Goal: Task Accomplishment & Management: Complete application form

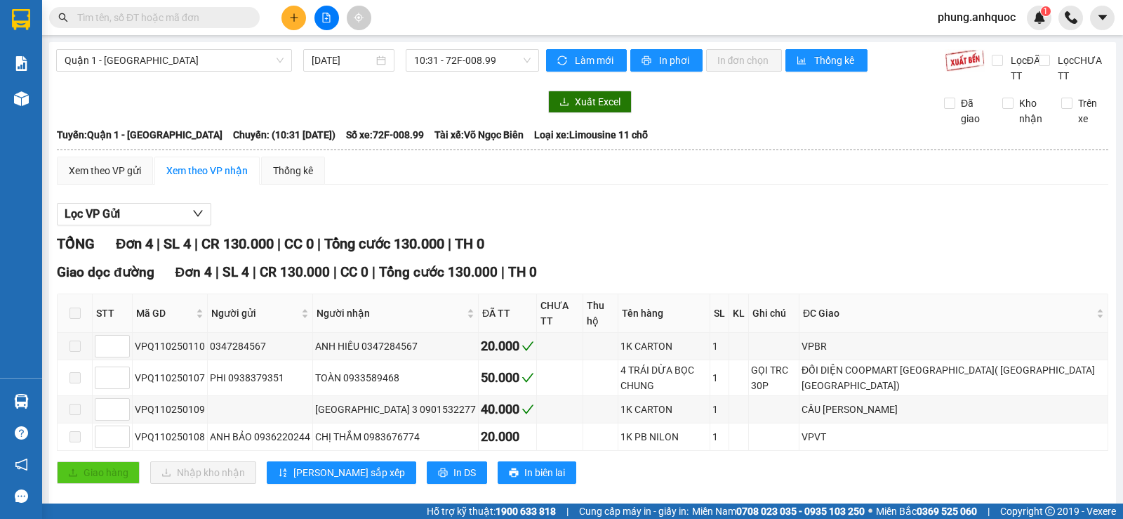
paste input "0919804799"
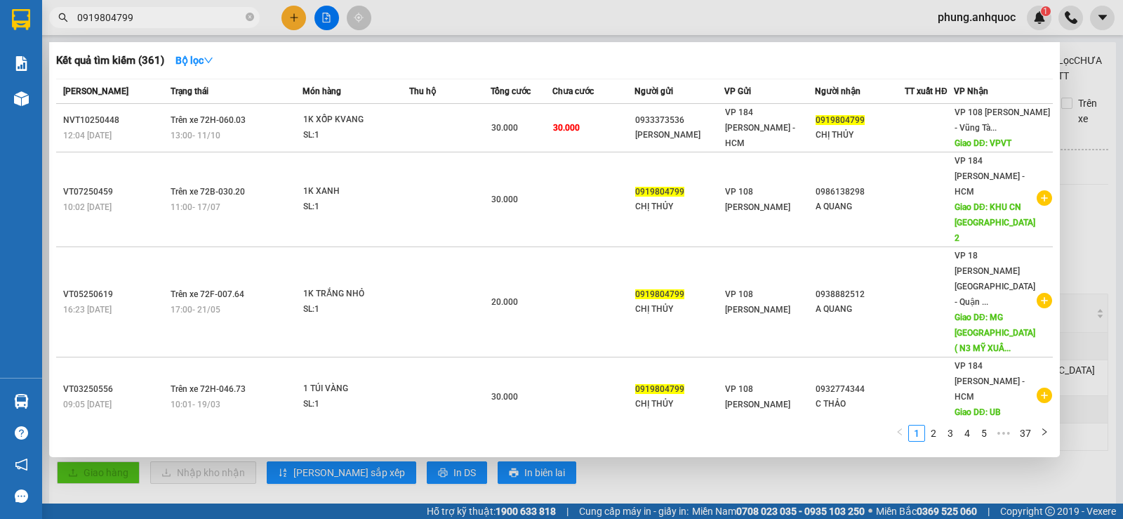
type input "0919804799"
click at [249, 14] on icon "close-circle" at bounding box center [250, 17] width 8 height 8
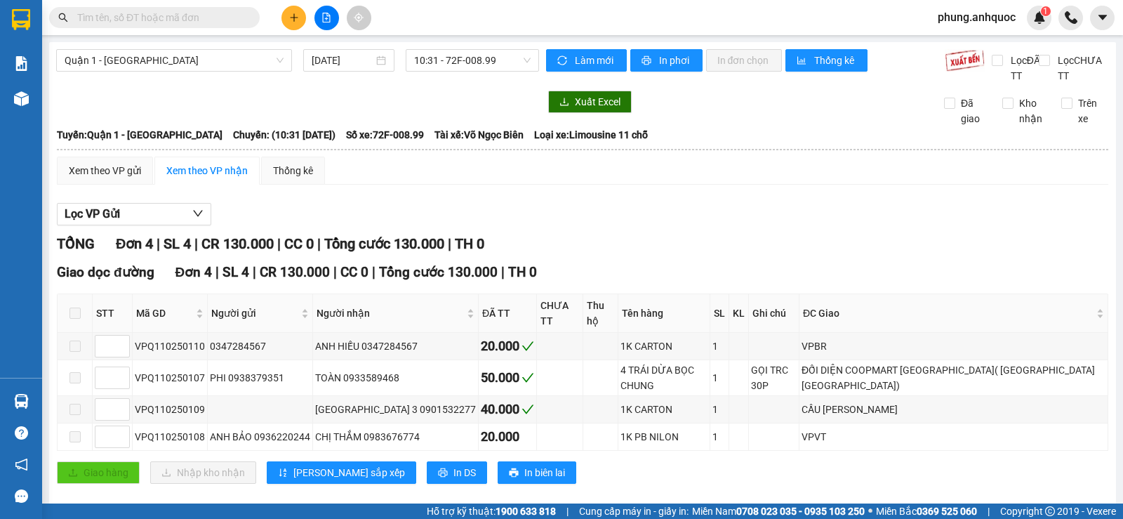
click at [193, 13] on input "text" at bounding box center [160, 17] width 166 height 15
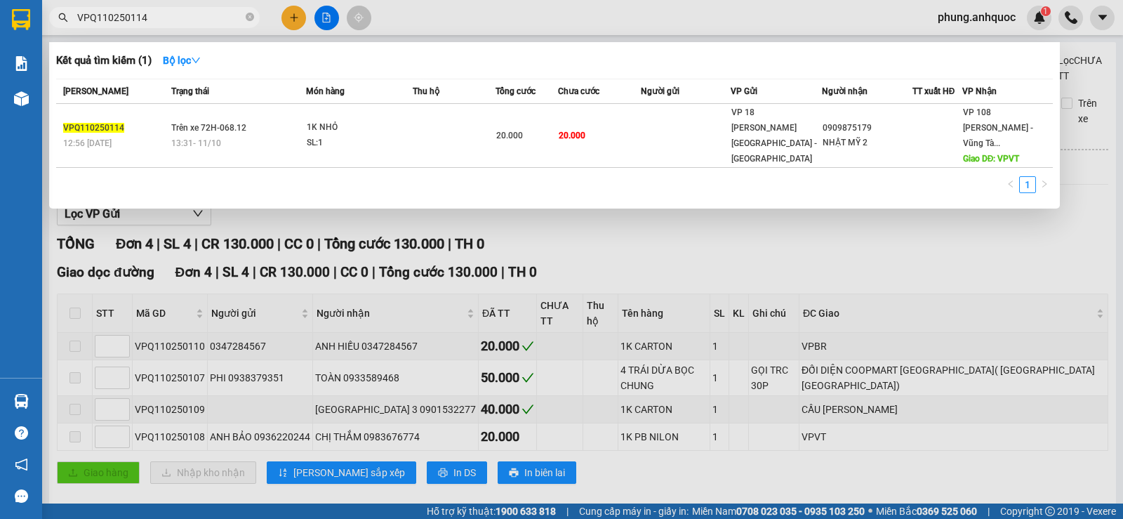
type input "VPQ110250114"
click at [251, 16] on icon "close-circle" at bounding box center [250, 17] width 8 height 8
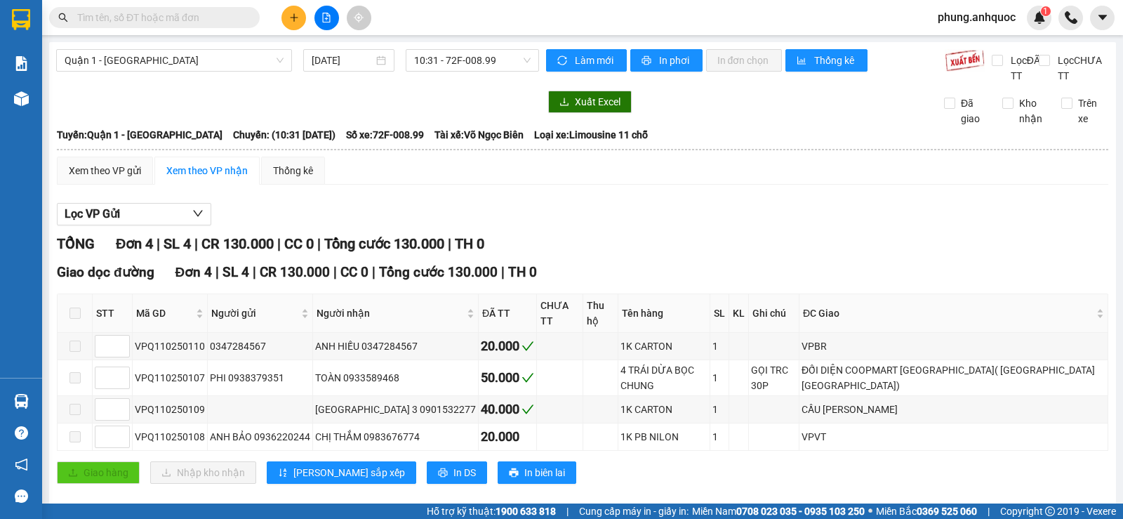
paste input "0919804799"
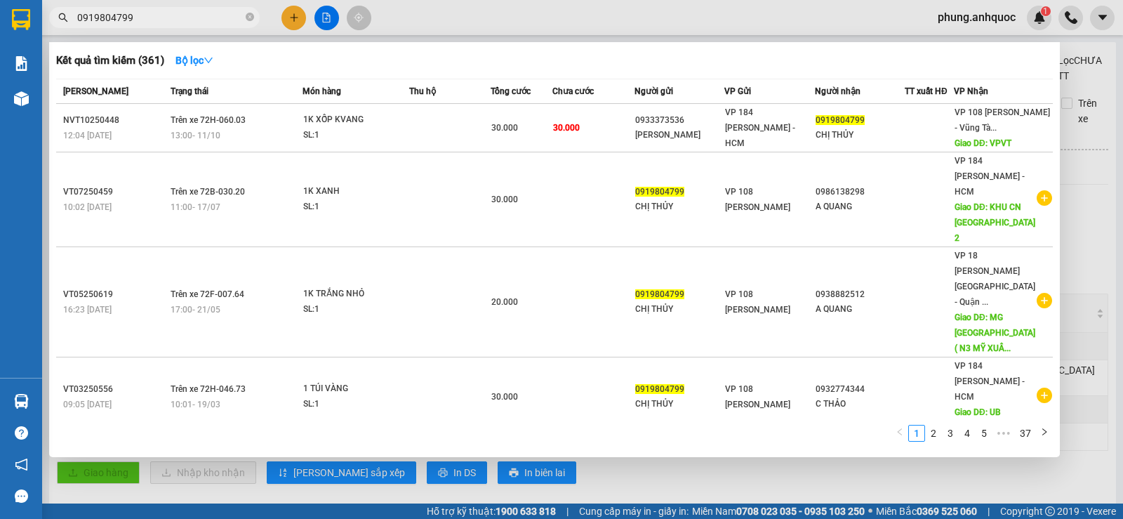
type input "0919804799"
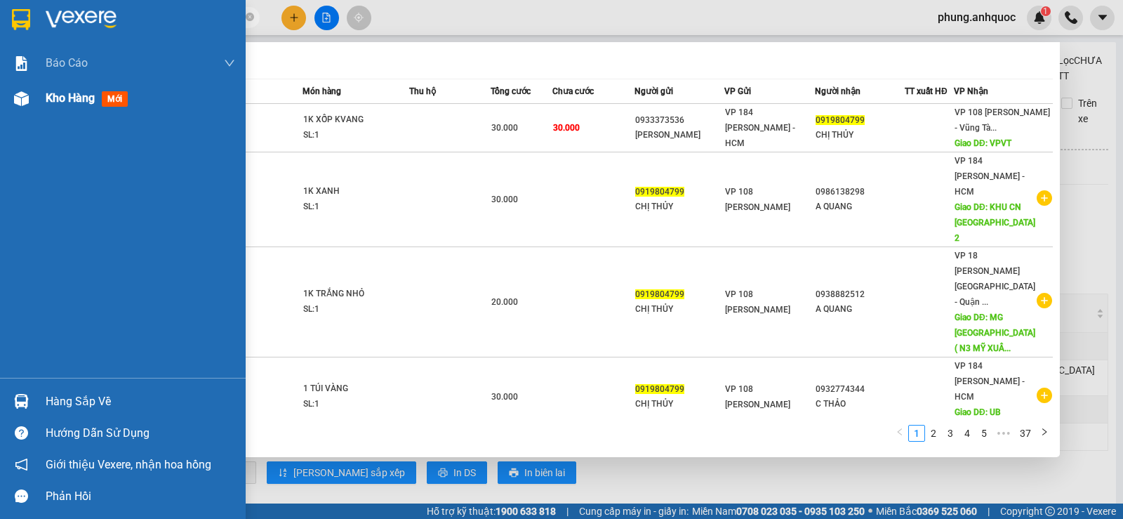
click at [70, 96] on span "Kho hàng" at bounding box center [70, 97] width 49 height 13
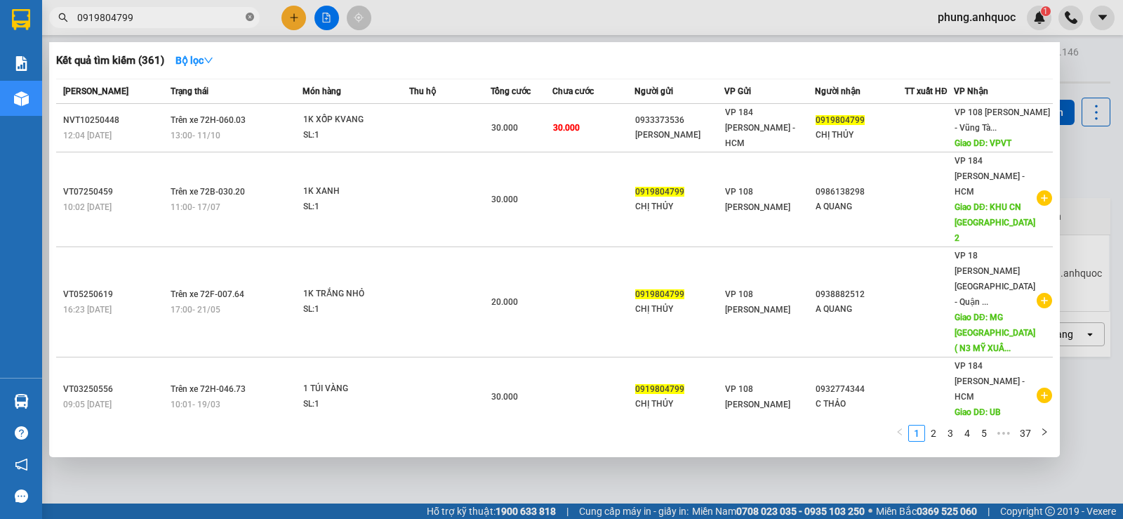
click at [247, 16] on icon "close-circle" at bounding box center [250, 17] width 8 height 8
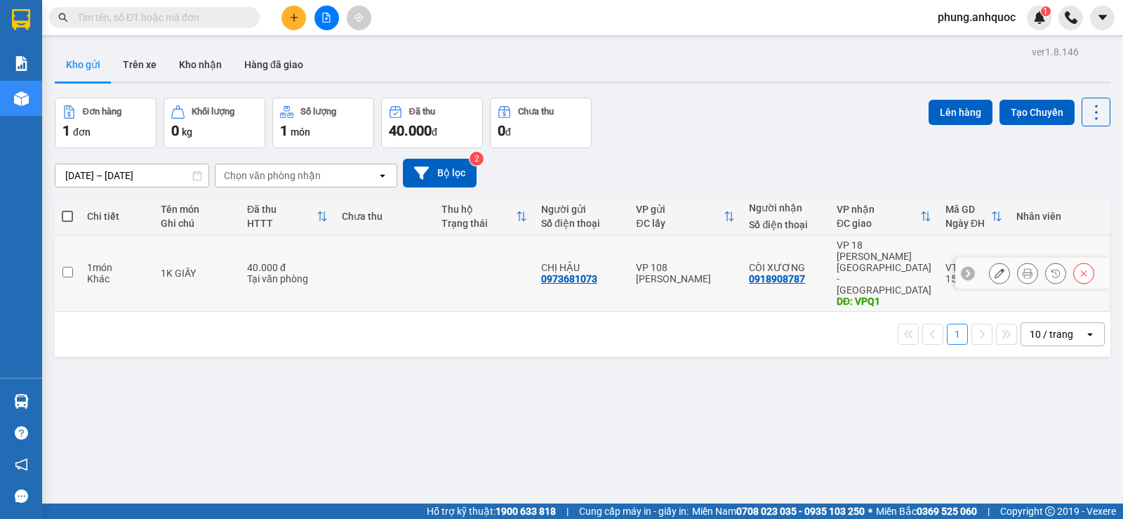
click at [72, 267] on input "checkbox" at bounding box center [67, 272] width 11 height 11
checkbox input "true"
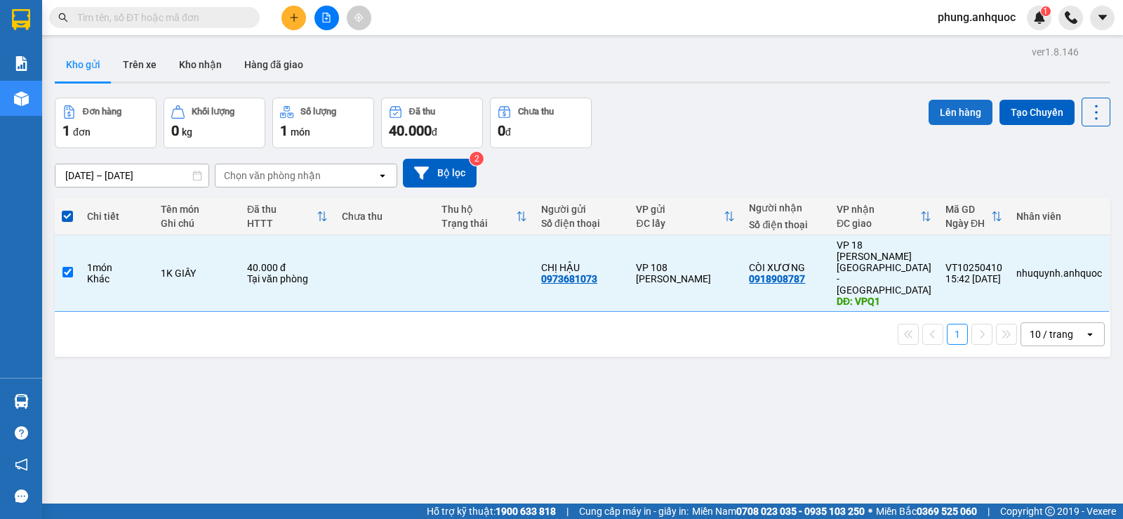
click at [940, 106] on button "Lên hàng" at bounding box center [961, 112] width 64 height 25
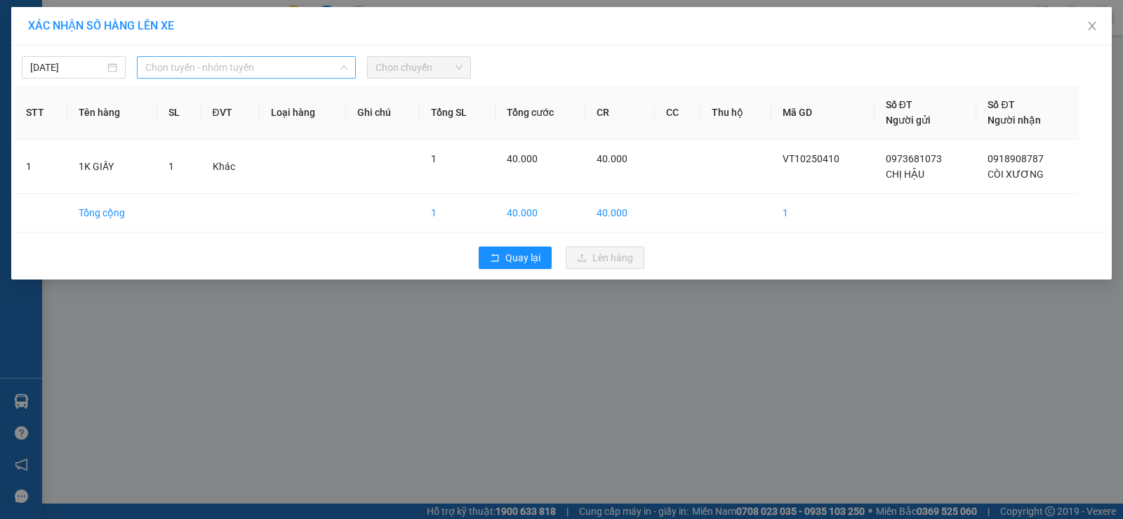
click at [216, 69] on span "Chọn tuyến - nhóm tuyến" at bounding box center [246, 67] width 202 height 21
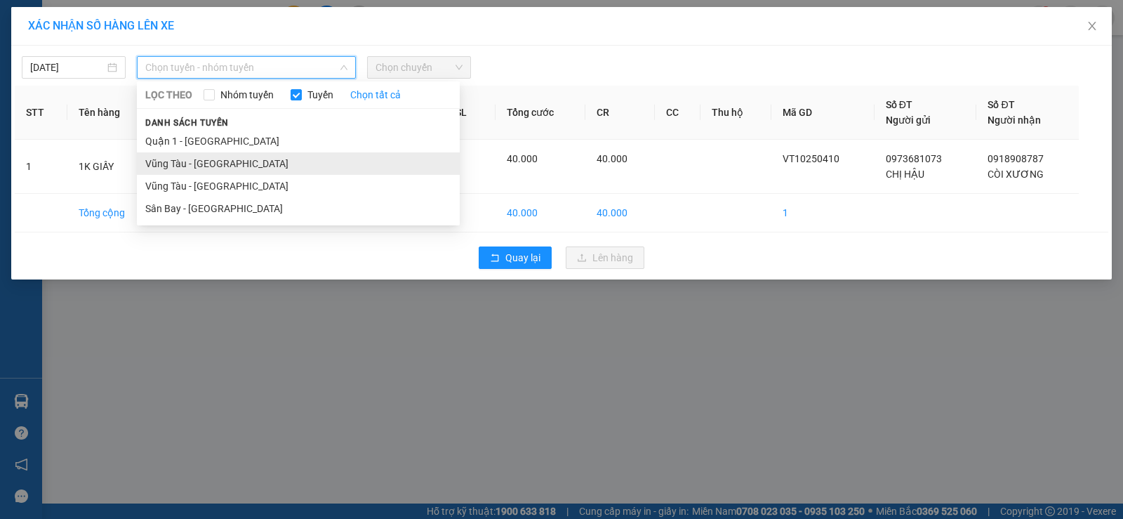
click at [213, 168] on li "Vũng Tàu - [GEOGRAPHIC_DATA]" at bounding box center [298, 163] width 323 height 22
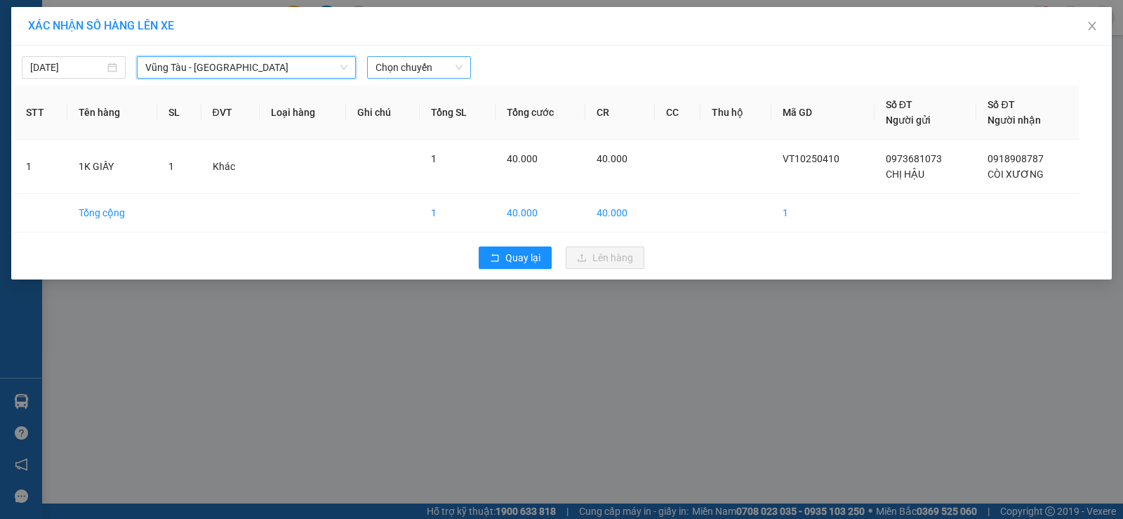
click at [423, 67] on span "Chọn chuyến" at bounding box center [419, 67] width 87 height 21
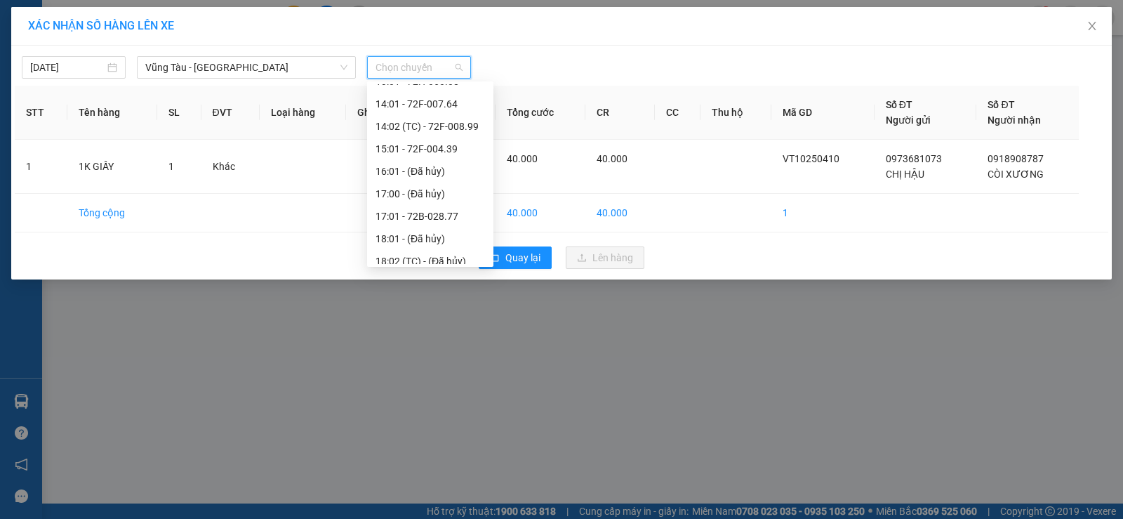
scroll to position [382, 0]
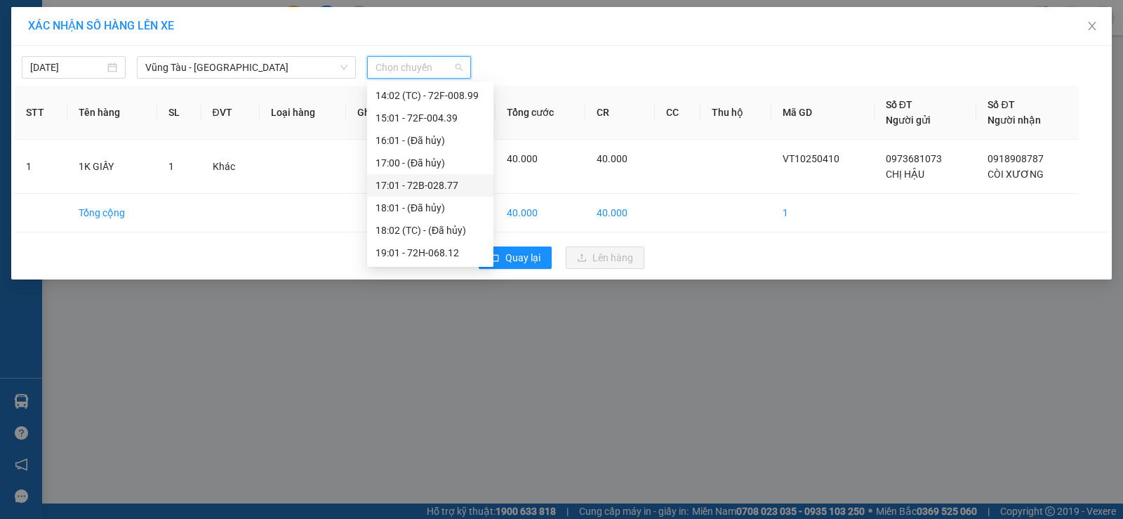
click at [440, 186] on div "17:01 - 72B-028.77" at bounding box center [430, 185] width 109 height 15
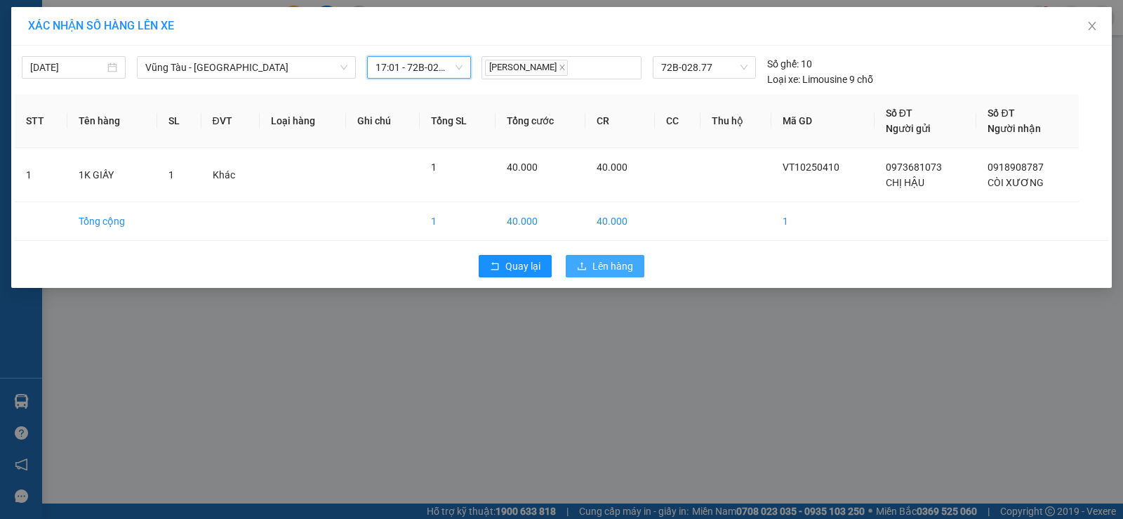
click at [617, 271] on span "Lên hàng" at bounding box center [612, 265] width 41 height 15
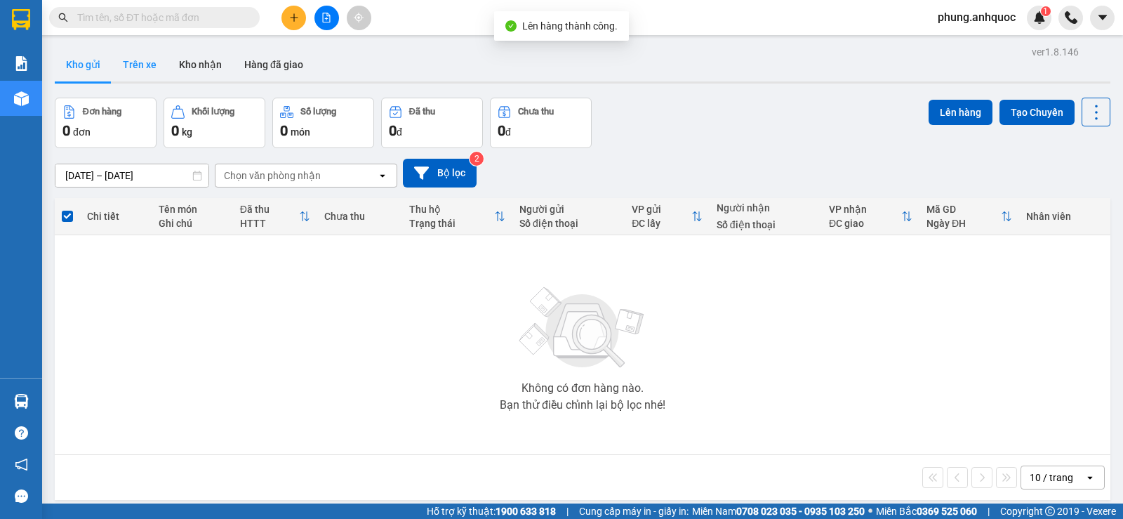
click at [139, 69] on button "Trên xe" at bounding box center [140, 65] width 56 height 34
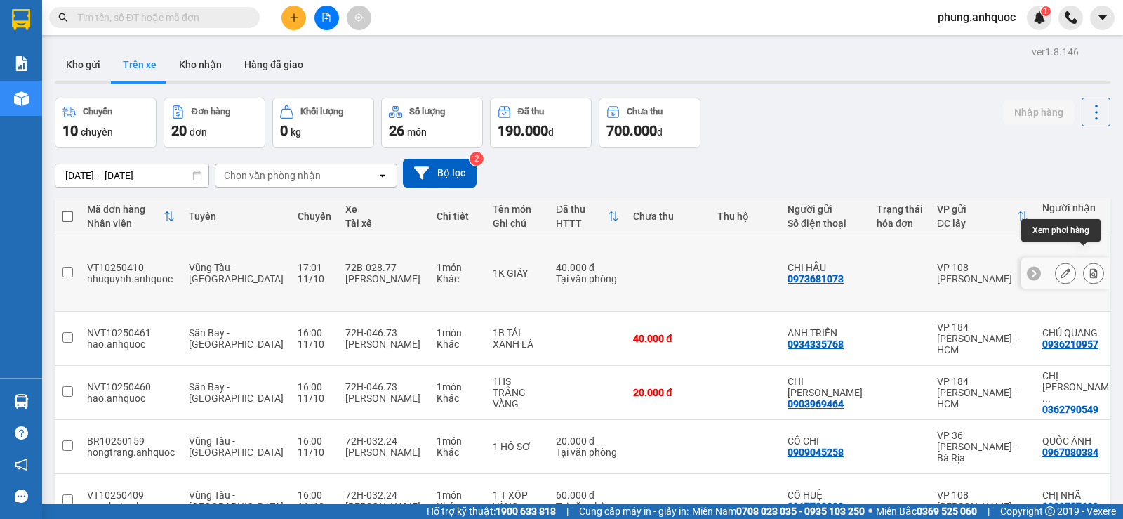
click at [1090, 268] on icon at bounding box center [1094, 273] width 8 height 10
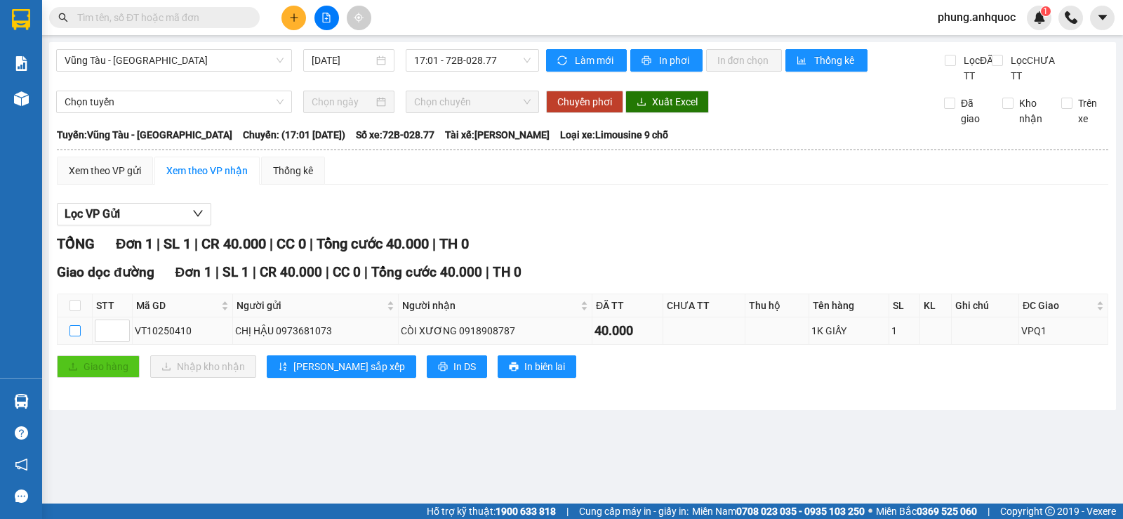
click at [77, 336] on input "checkbox" at bounding box center [74, 330] width 11 height 11
checkbox input "true"
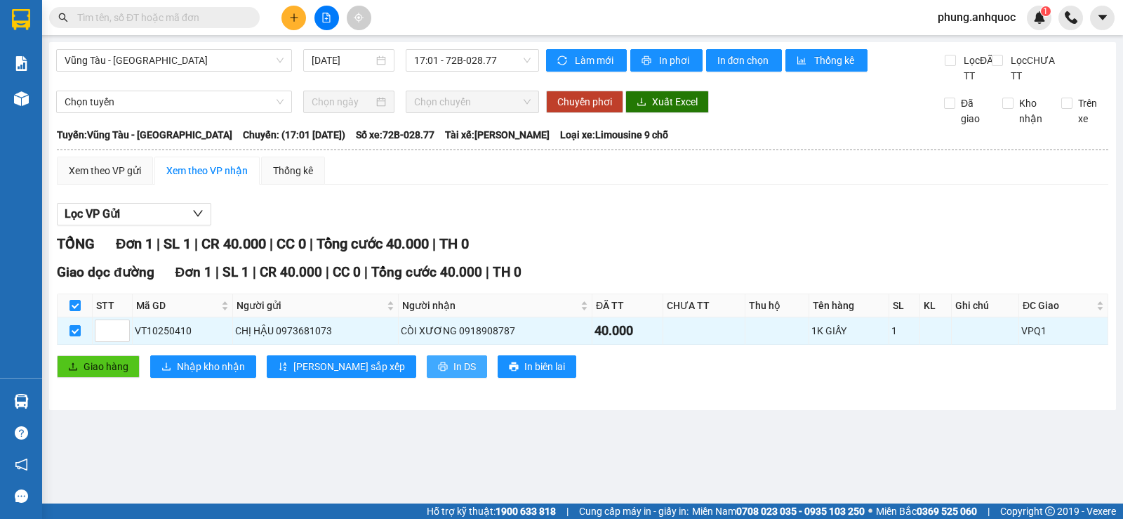
click at [453, 374] on span "In DS" at bounding box center [464, 366] width 22 height 15
click at [427, 378] on button "In DS" at bounding box center [457, 366] width 60 height 22
click at [210, 59] on span "Vũng Tàu - [GEOGRAPHIC_DATA]" at bounding box center [174, 60] width 219 height 21
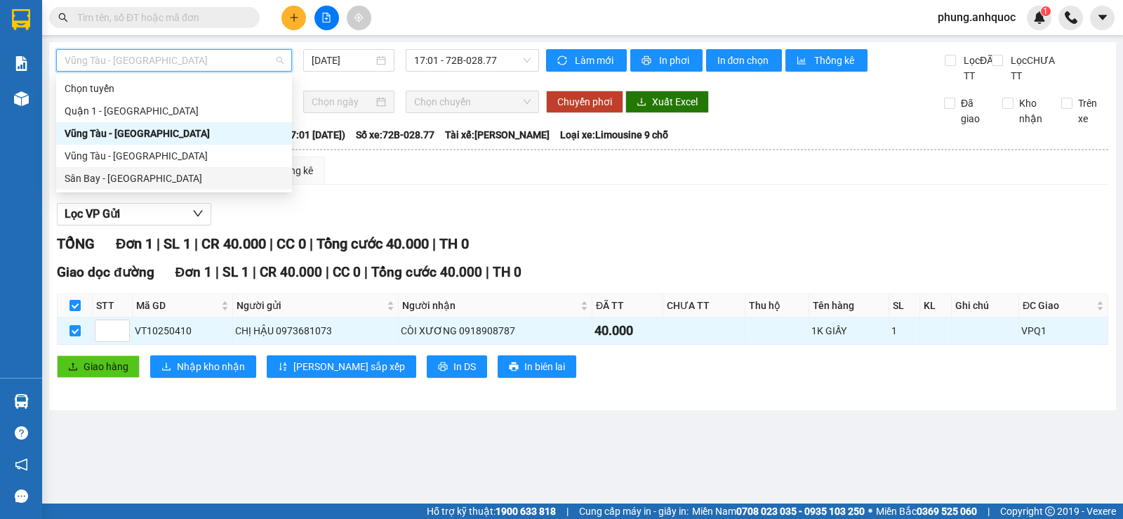
click at [126, 182] on div "Sân Bay - [GEOGRAPHIC_DATA]" at bounding box center [174, 178] width 219 height 15
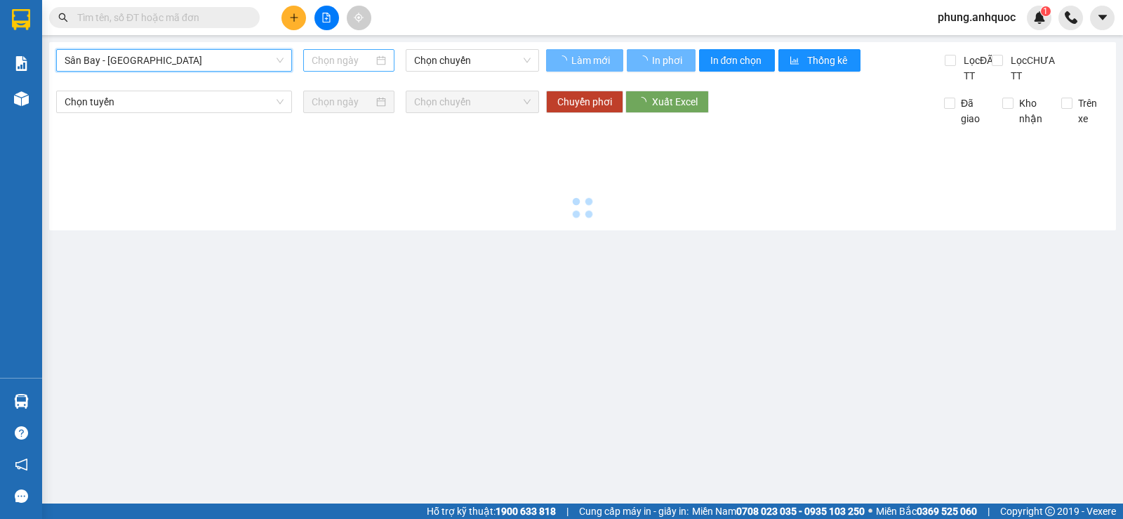
type input "[DATE]"
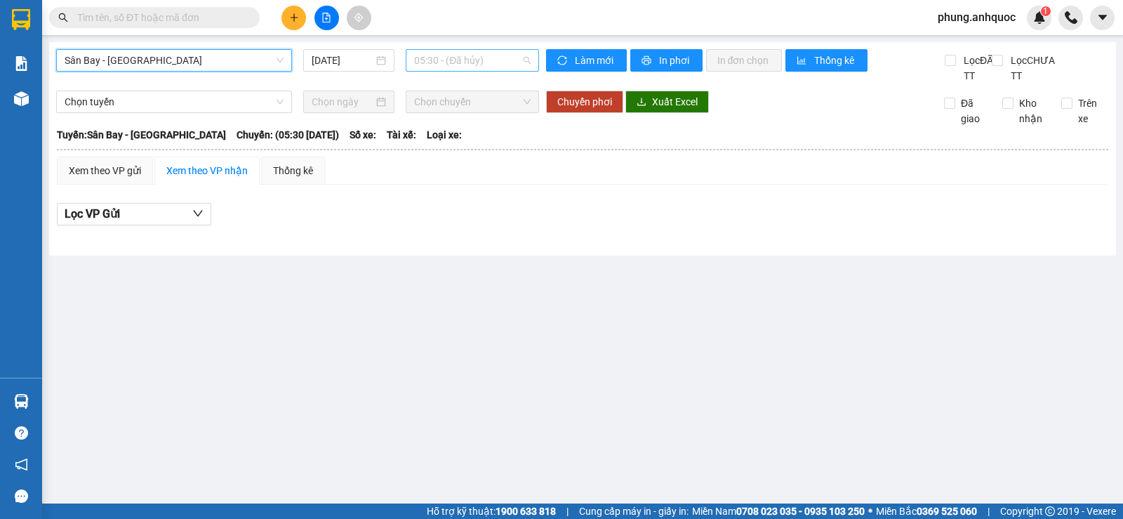
click at [418, 58] on span "05:30 - (Đã hủy)" at bounding box center [472, 60] width 116 height 21
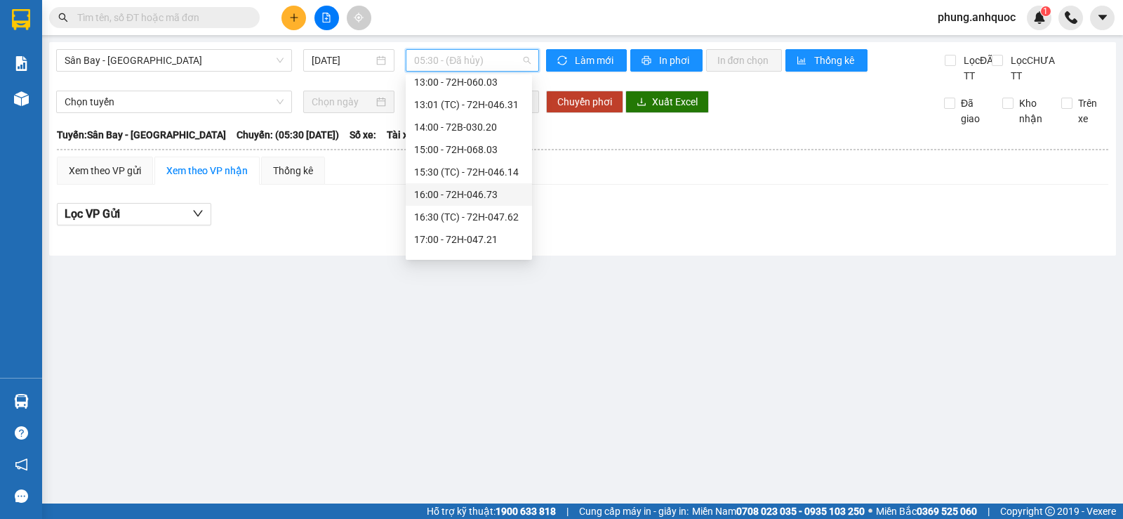
scroll to position [142, 0]
click at [491, 237] on div "13:00 - 72H-060.03" at bounding box center [468, 238] width 109 height 15
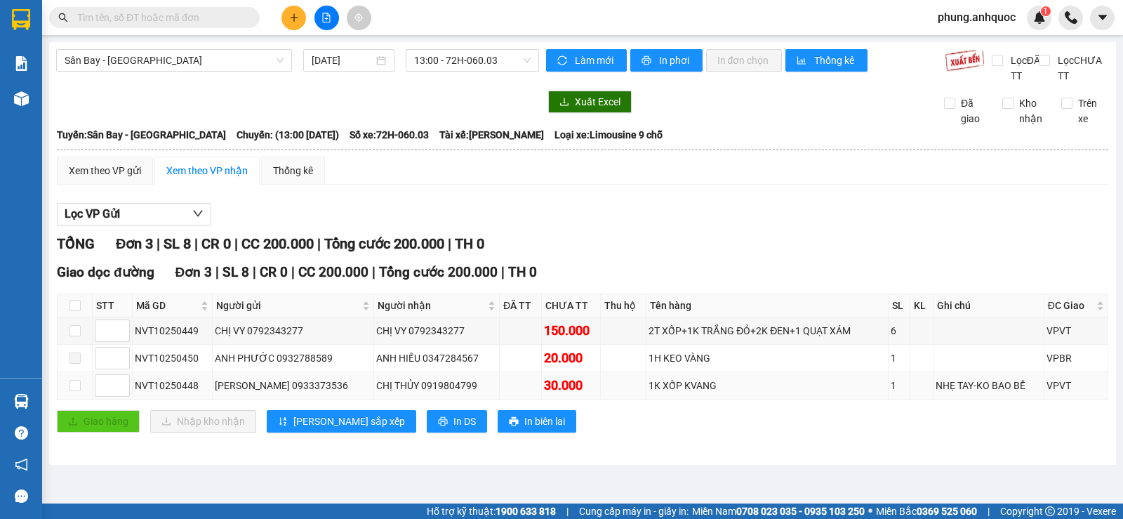
click at [187, 393] on div "NVT10250448" at bounding box center [172, 385] width 75 height 15
copy div "NVT10250448"
click at [184, 19] on input "text" at bounding box center [160, 17] width 166 height 15
paste input "NVT10250448"
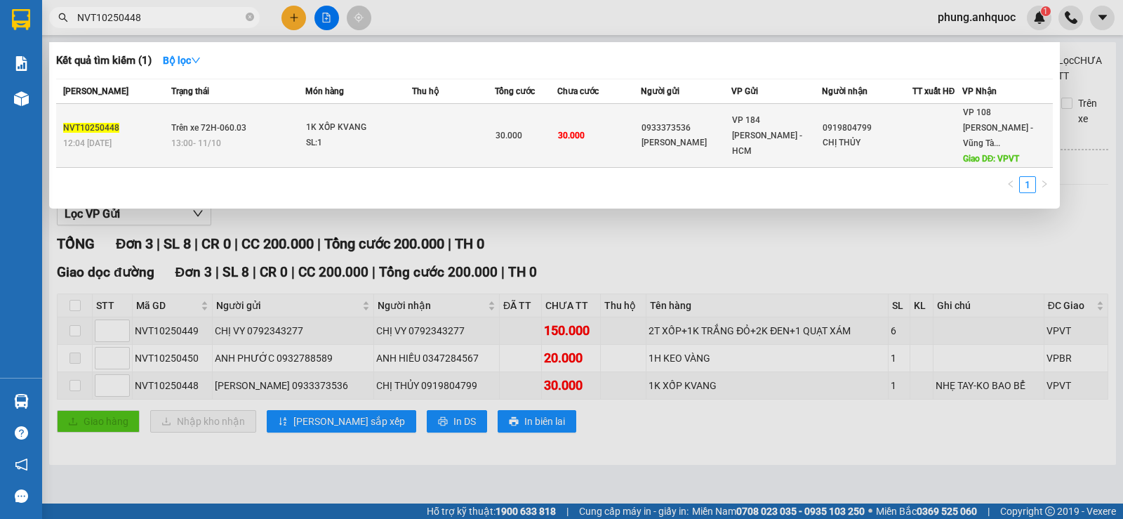
type input "NVT10250448"
click at [199, 138] on span "13:00 [DATE]" at bounding box center [196, 143] width 50 height 10
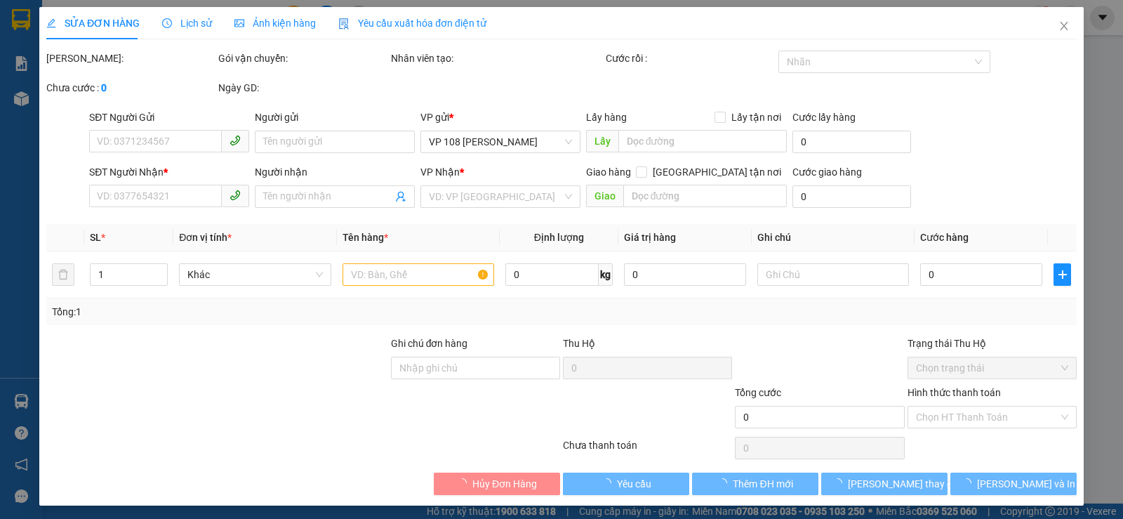
type input "0933373536"
type input "[PERSON_NAME]"
type input "0919804799"
type input "CHỊ THỦY"
type input "VPVT"
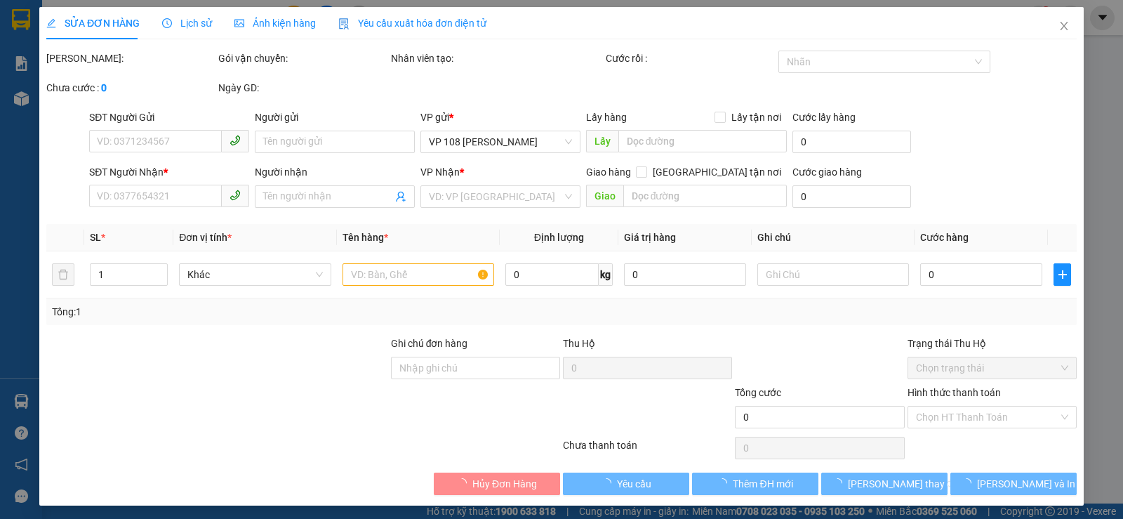
type input "30.000"
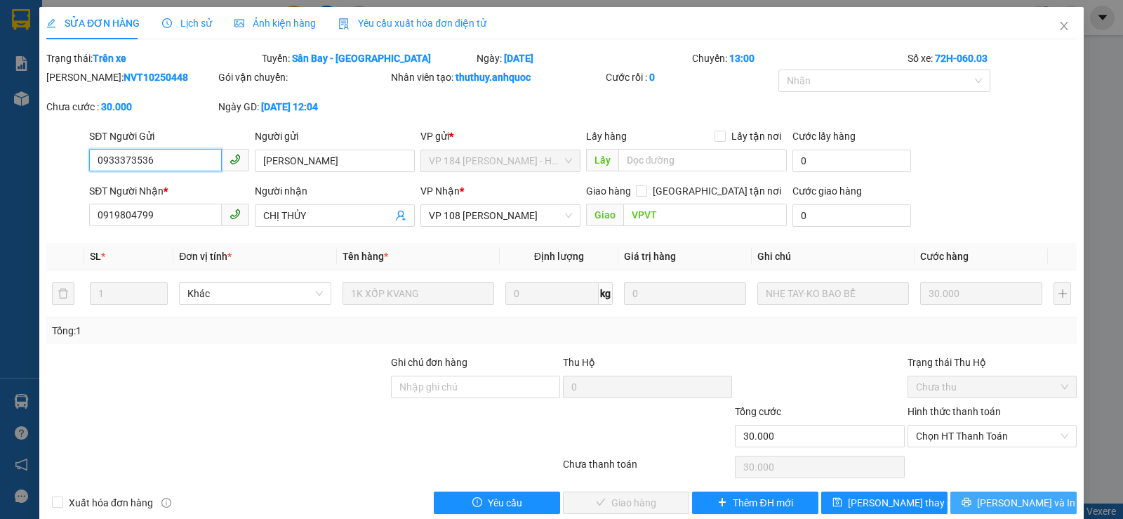
scroll to position [15, 0]
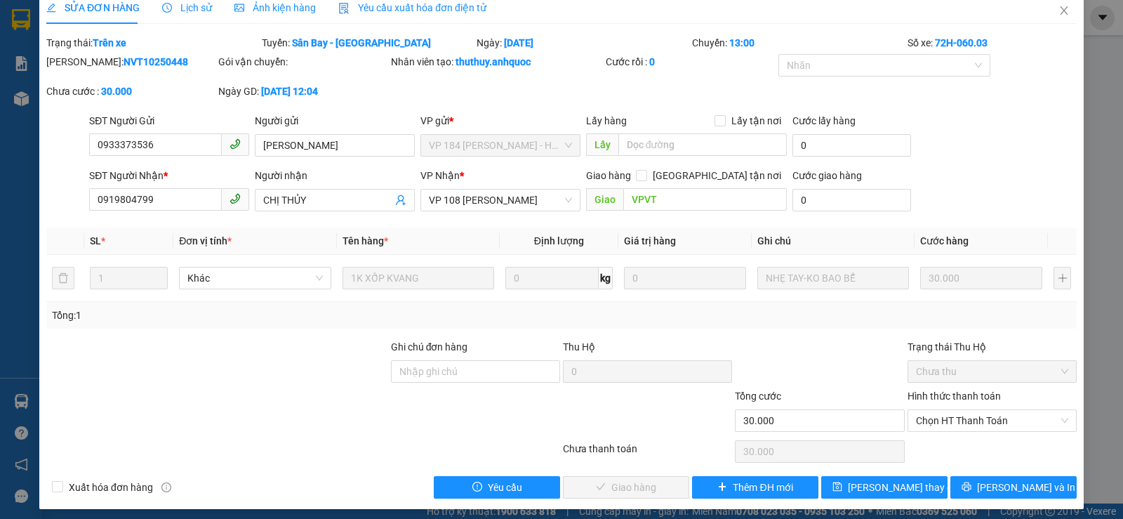
click at [1009, 498] on div "SỬA ĐƠN HÀNG Lịch sử Ảnh kiện hàng Yêu cầu xuất hóa đơn điện tử Total Paid Fee …" at bounding box center [561, 250] width 1044 height 517
click at [962, 413] on span "Chọn HT Thanh Toán" at bounding box center [992, 420] width 152 height 21
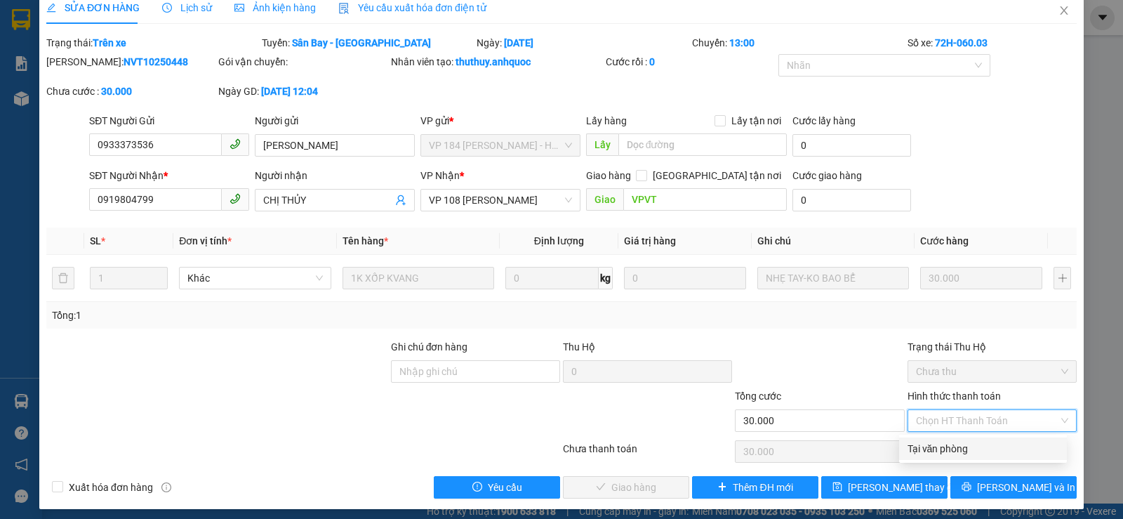
drag, startPoint x: 940, startPoint y: 437, endPoint x: 938, endPoint y: 448, distance: 11.3
click at [939, 438] on div "Total Paid Fee 0 Total UnPaid Fee 30.000 Cash Collection Total Fee Trạng thái: …" at bounding box center [561, 266] width 1030 height 463
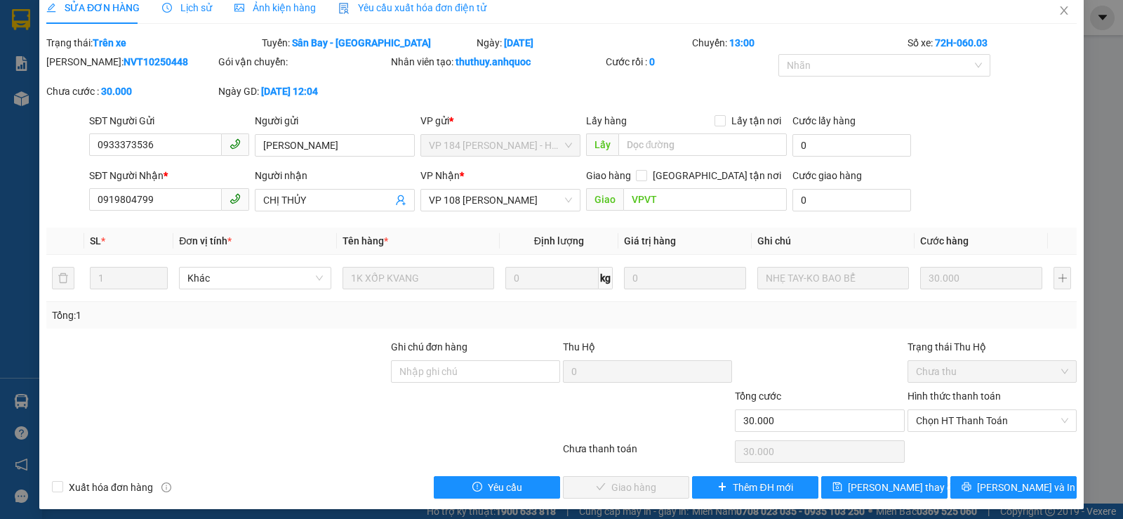
click at [938, 448] on div "Chọn HT Thanh Toán" at bounding box center [992, 451] width 172 height 28
drag, startPoint x: 949, startPoint y: 418, endPoint x: 952, endPoint y: 446, distance: 28.3
click at [949, 418] on span "Chọn HT Thanh Toán" at bounding box center [992, 420] width 152 height 21
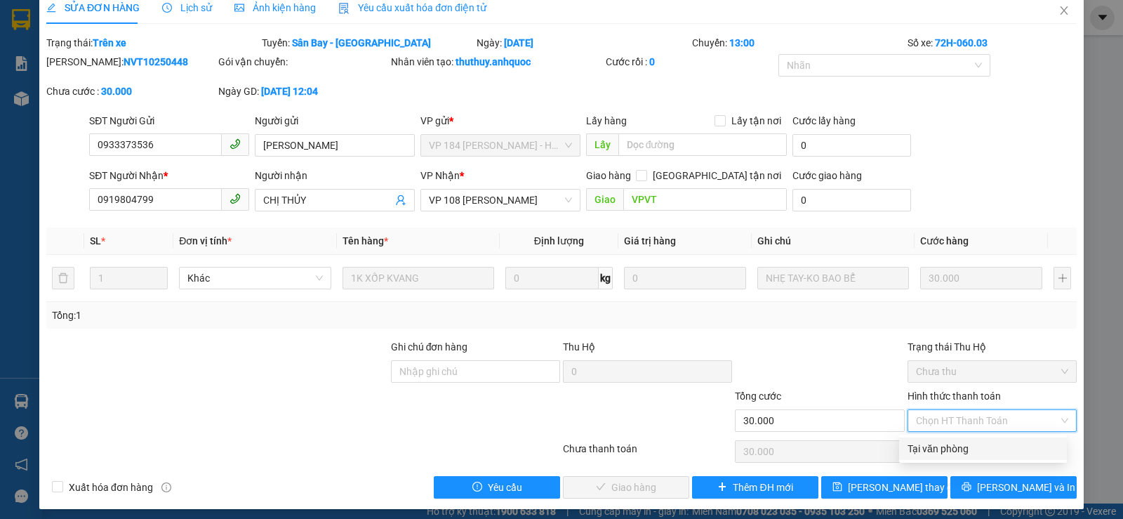
click at [952, 446] on div "Tại văn phòng" at bounding box center [983, 448] width 151 height 15
type input "0"
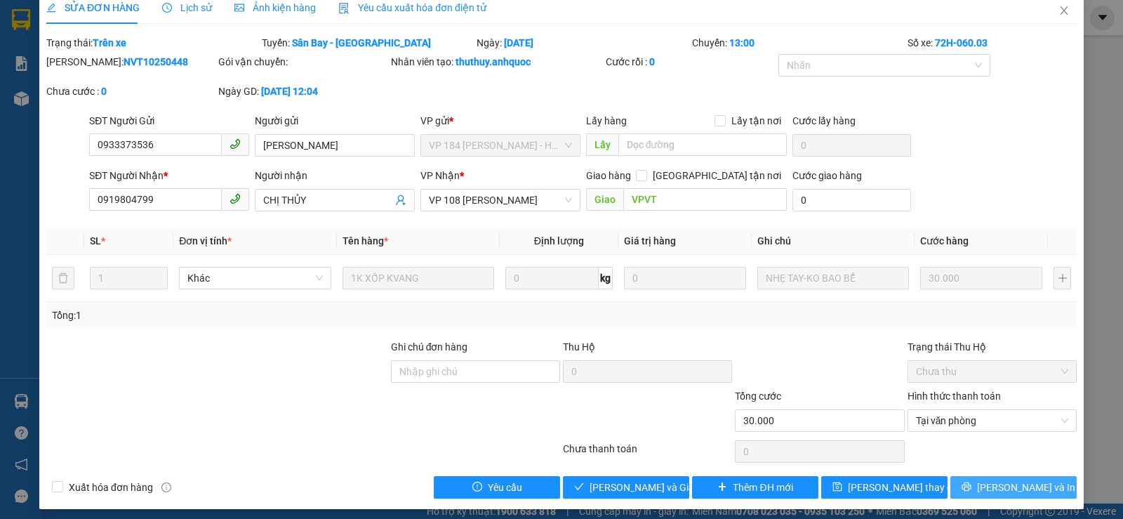
click at [988, 487] on button "[PERSON_NAME] và In" at bounding box center [1013, 487] width 126 height 22
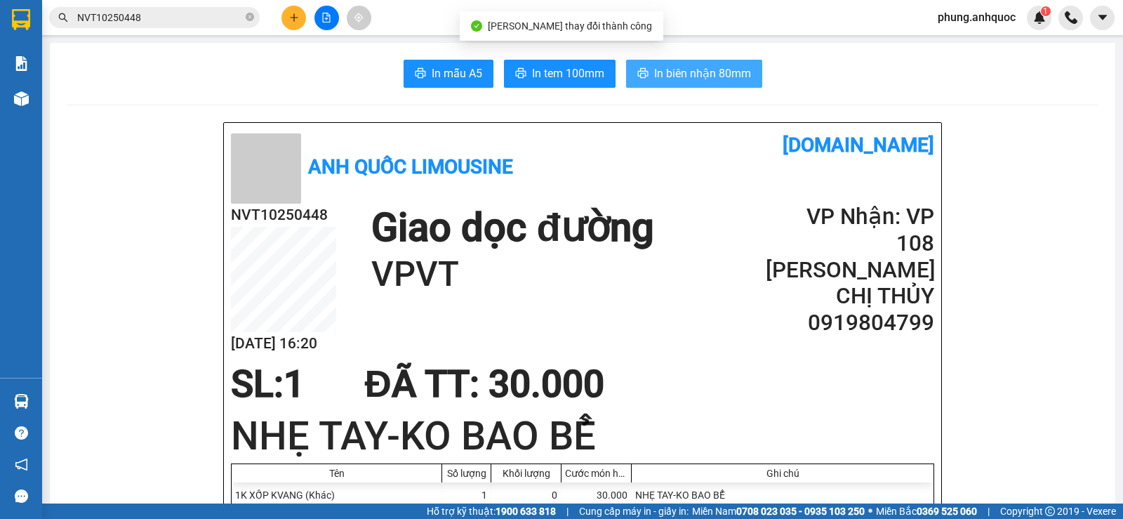
click at [654, 77] on span "In biên nhận 80mm" at bounding box center [702, 74] width 97 height 18
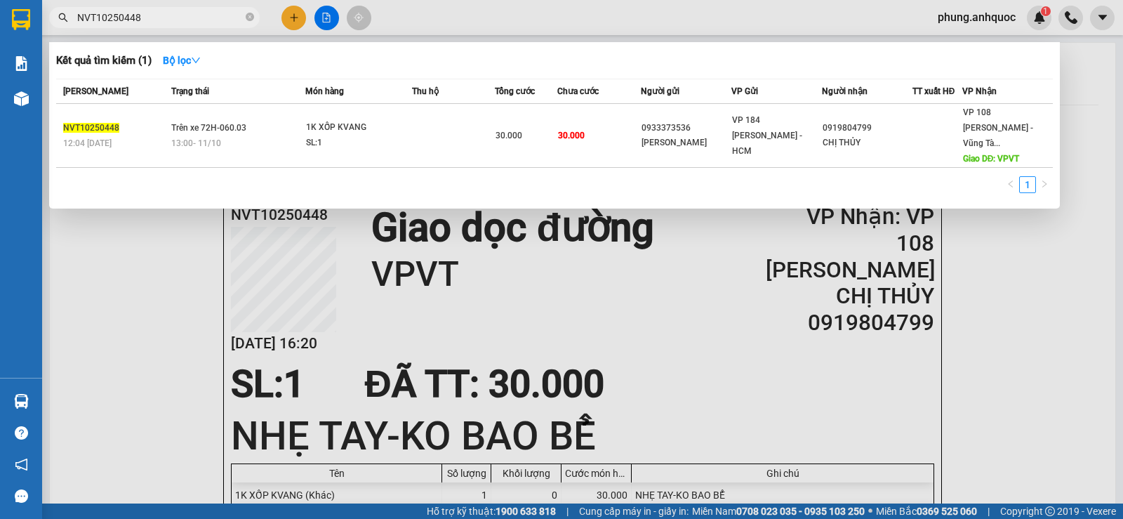
click at [191, 9] on span "NVT10250448" at bounding box center [154, 17] width 211 height 21
click at [192, 15] on input "NVT10250448" at bounding box center [160, 17] width 166 height 15
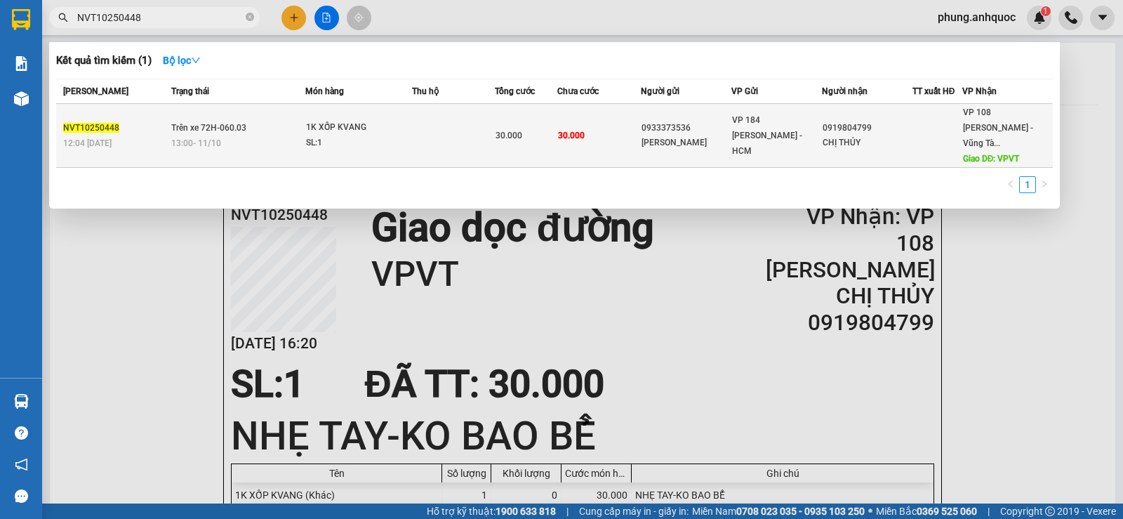
click at [218, 126] on span "Trên xe 72H-060.03" at bounding box center [208, 126] width 75 height 11
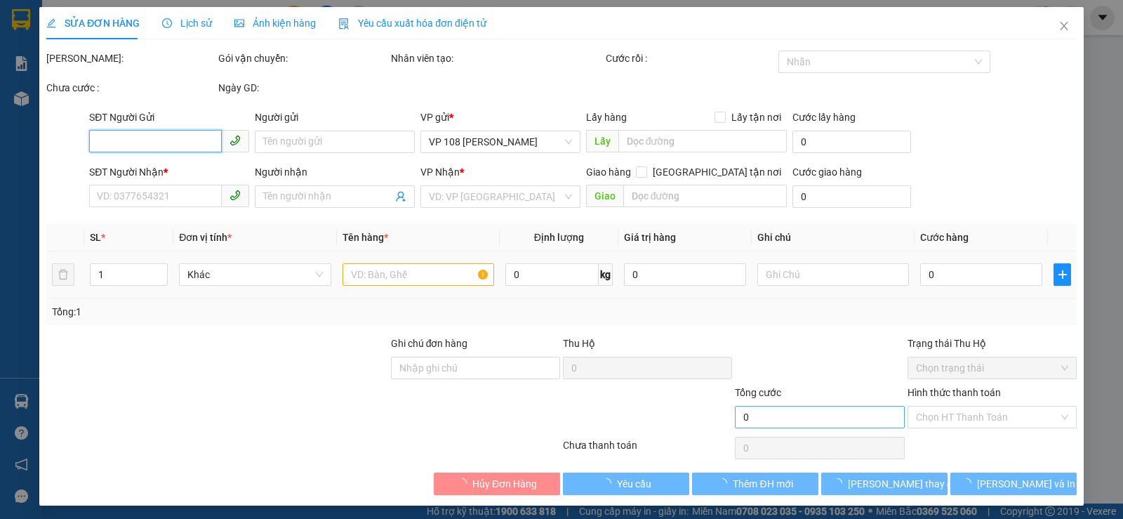
type input "0933373536"
type input "[PERSON_NAME]"
type input "0919804799"
type input "CHỊ THỦY"
type input "VPVT"
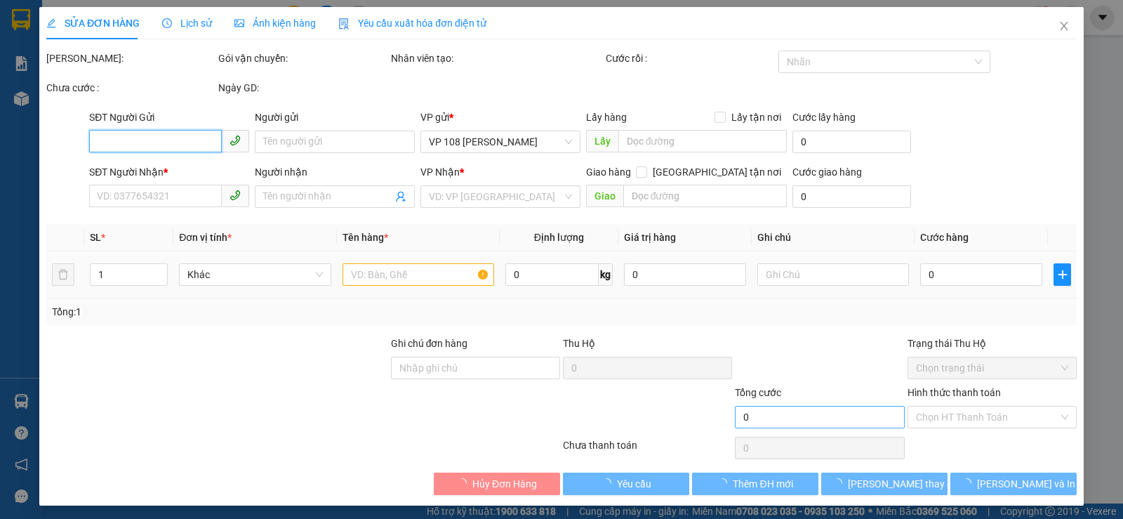
type input "30.000"
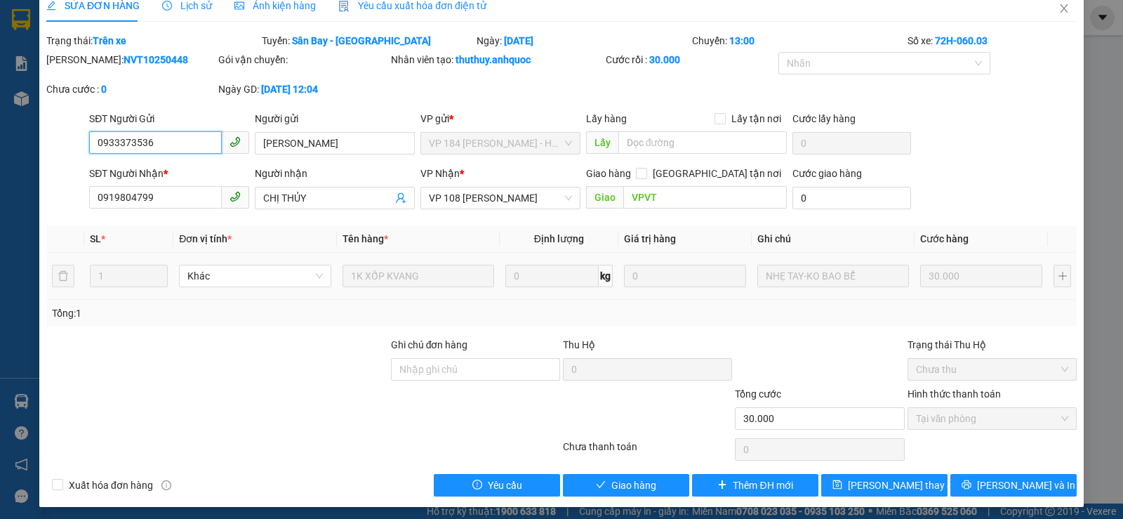
scroll to position [22, 0]
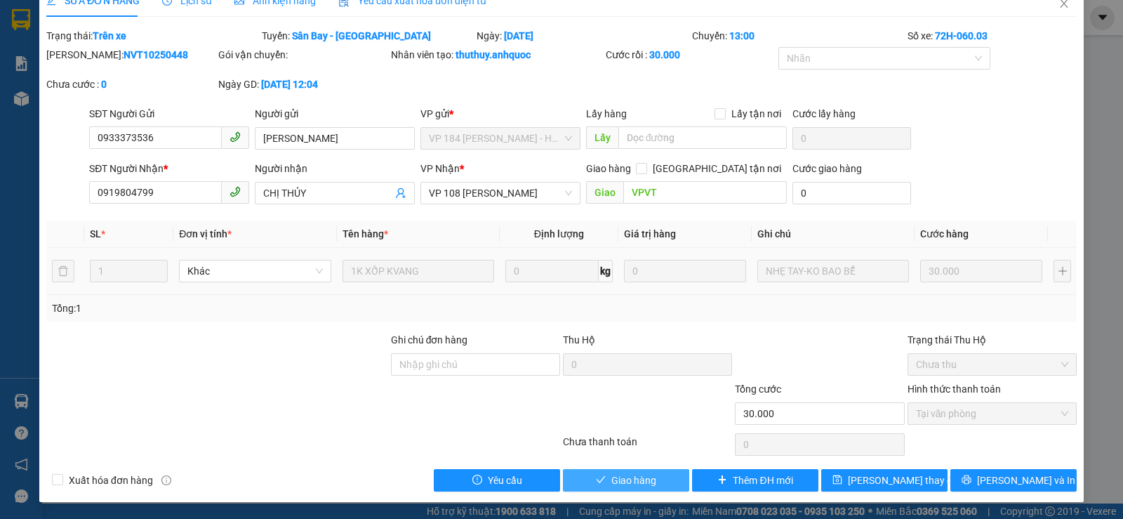
click at [648, 474] on span "Giao hàng" at bounding box center [633, 479] width 45 height 15
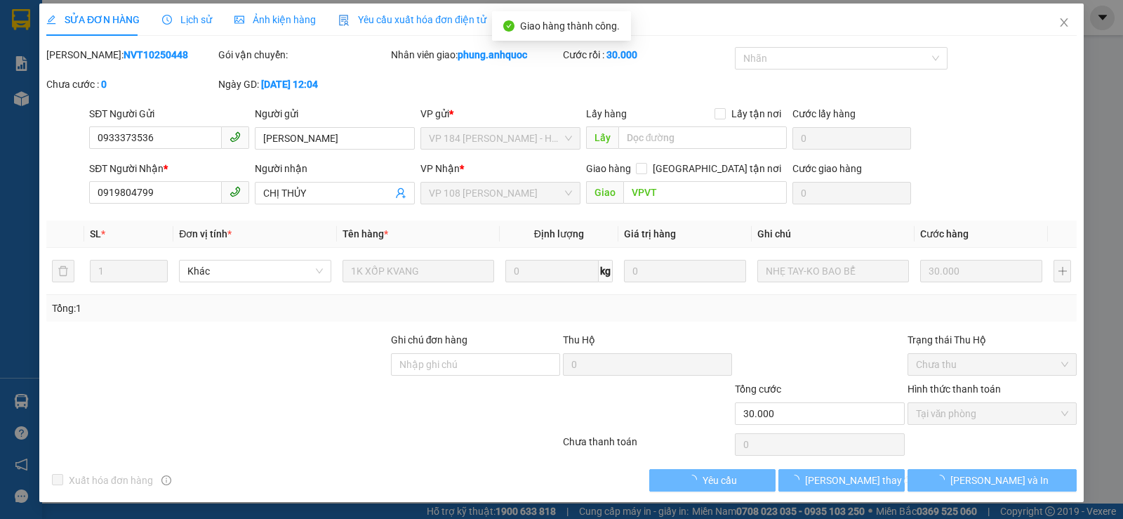
scroll to position [0, 0]
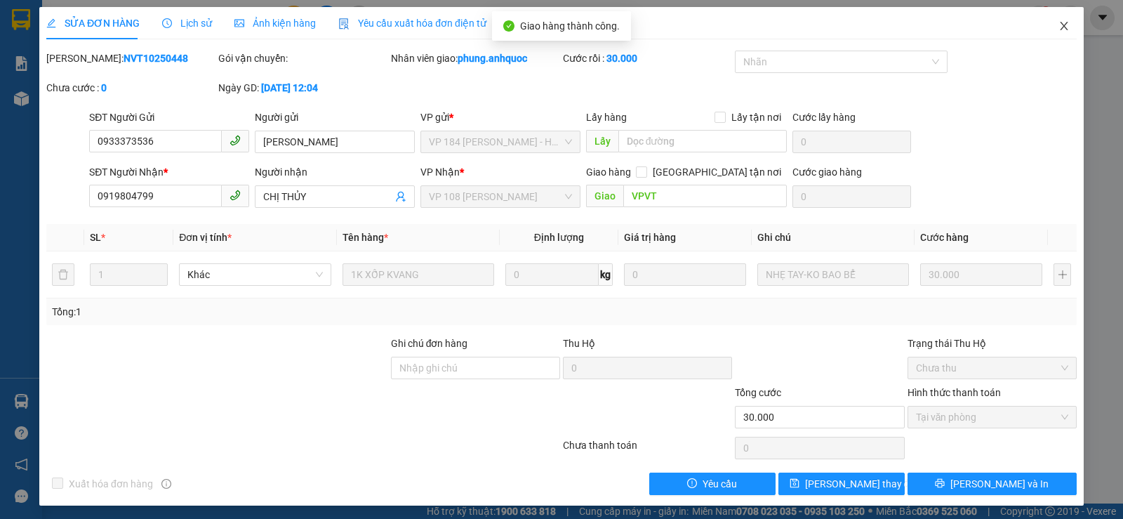
click at [1058, 23] on icon "close" at bounding box center [1063, 25] width 11 height 11
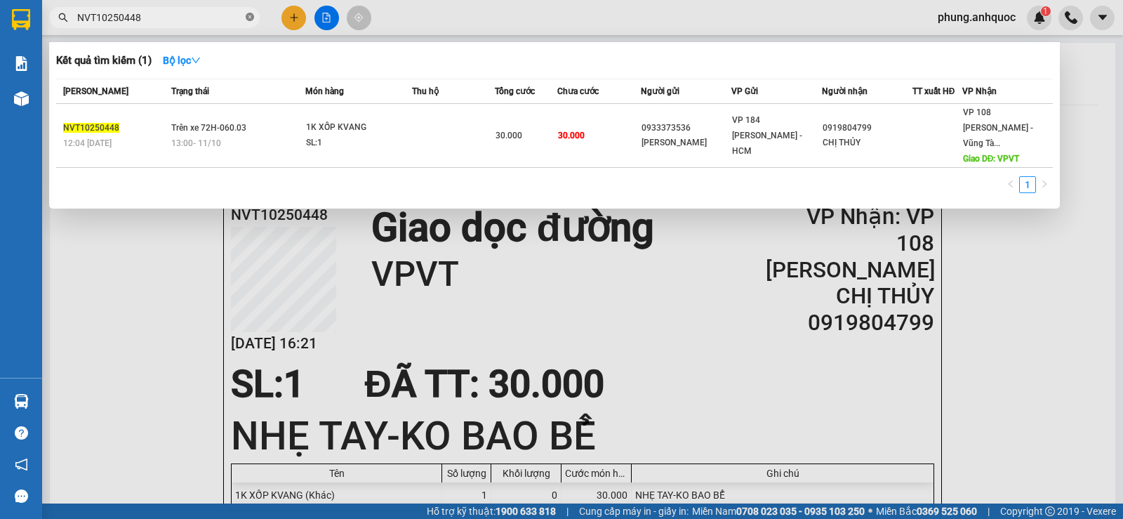
click at [251, 21] on icon "close-circle" at bounding box center [250, 17] width 8 height 8
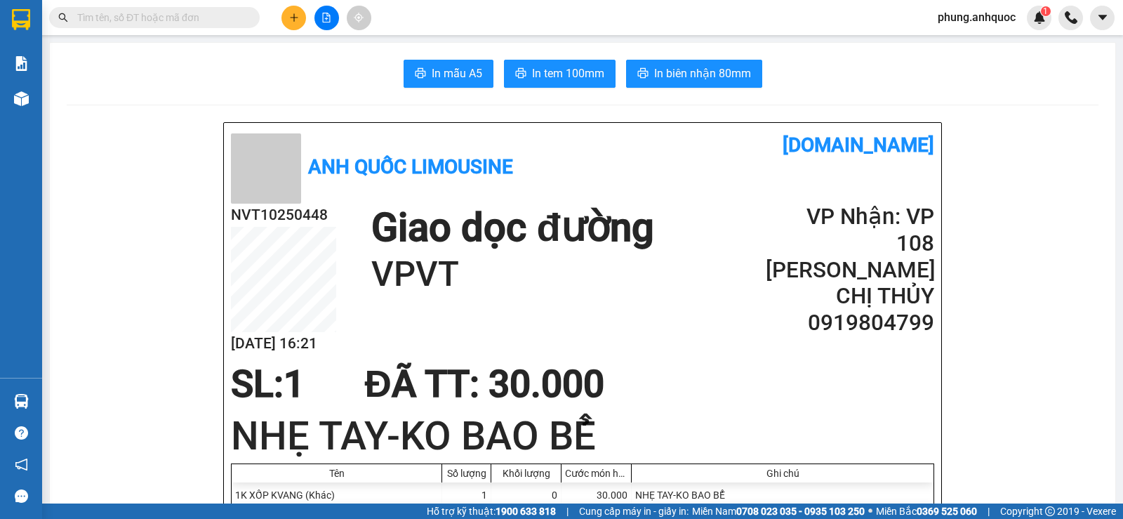
click at [197, 14] on input "text" at bounding box center [160, 17] width 166 height 15
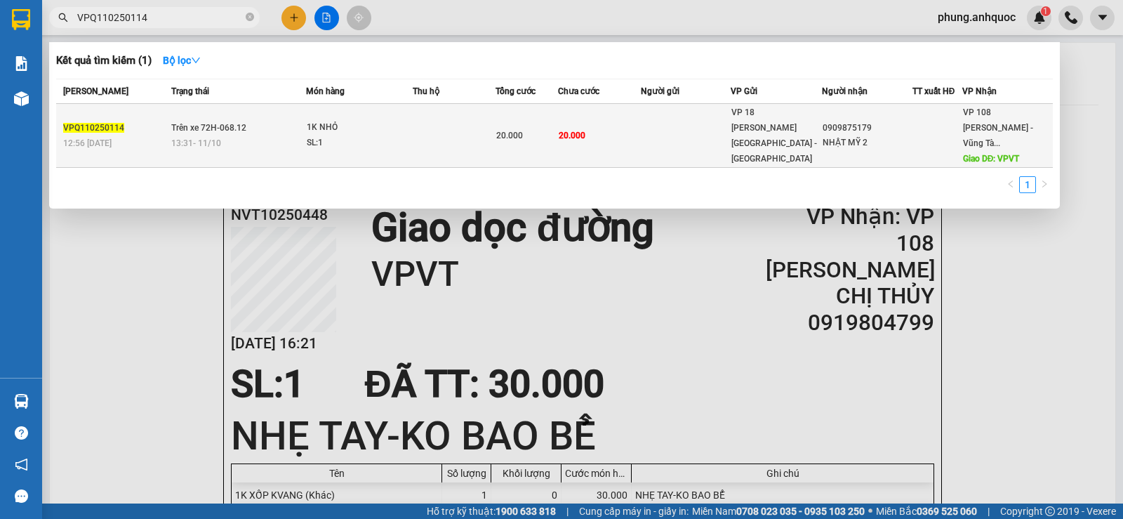
type input "VPQ110250114"
click at [239, 125] on span "Trên xe 72H-068.12" at bounding box center [208, 128] width 75 height 10
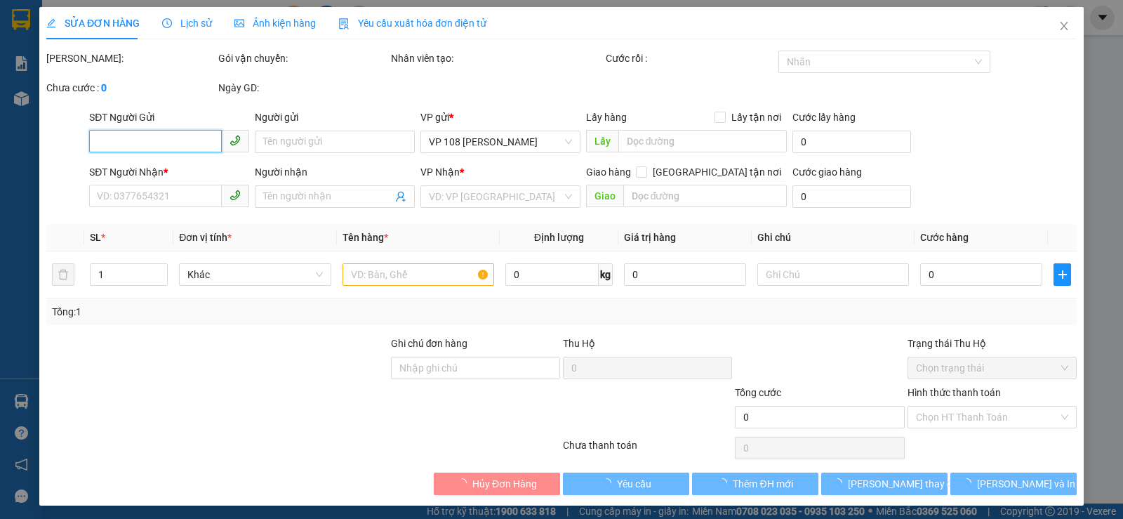
type input "0909875179"
type input "NHẬT MỸ 2"
type input "VPVT"
type input "20.000"
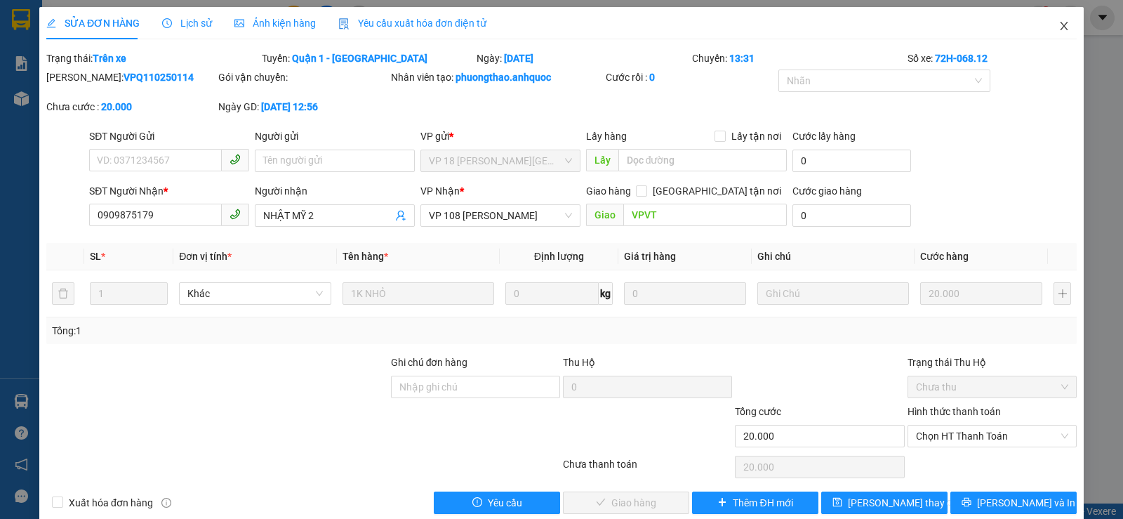
click at [1060, 25] on icon "close" at bounding box center [1064, 26] width 8 height 8
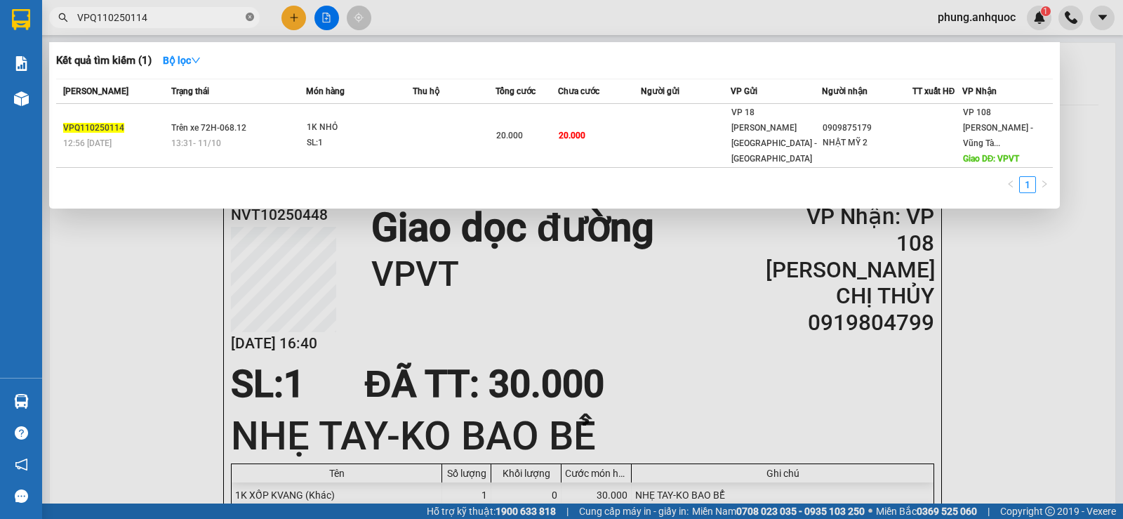
click at [248, 20] on icon "close-circle" at bounding box center [250, 17] width 8 height 8
